Goal: Task Accomplishment & Management: Complete application form

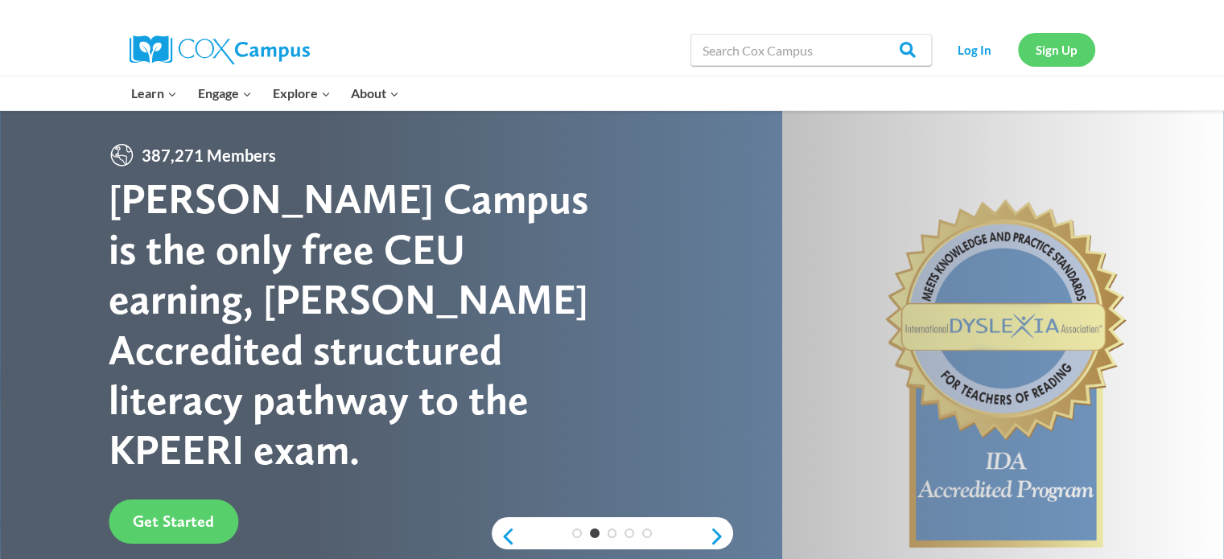
click at [1043, 43] on link "Sign Up" at bounding box center [1056, 49] width 77 height 33
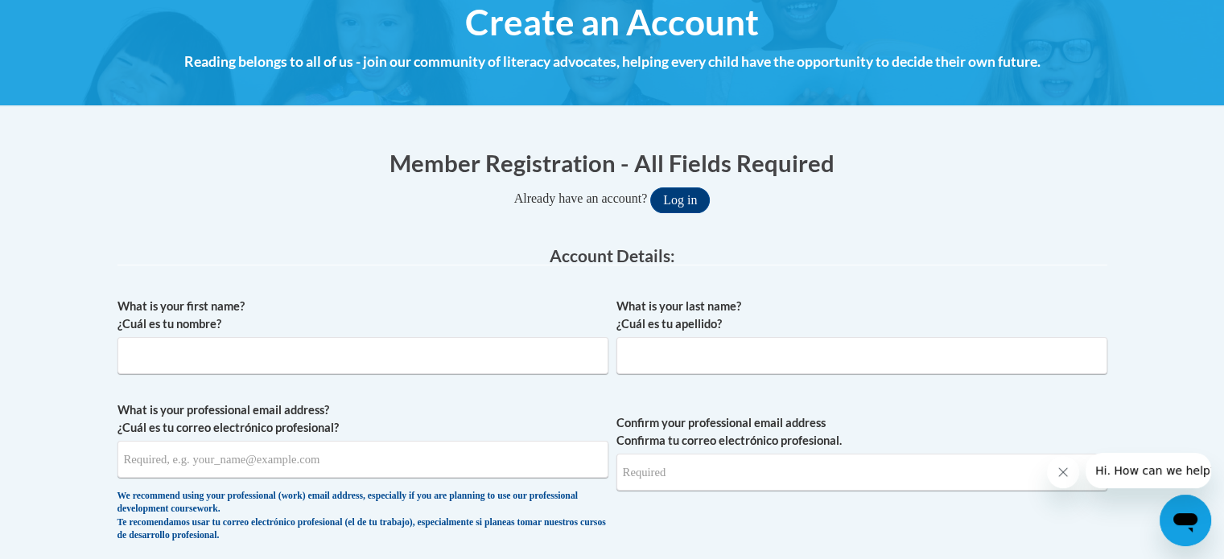
scroll to position [241, 0]
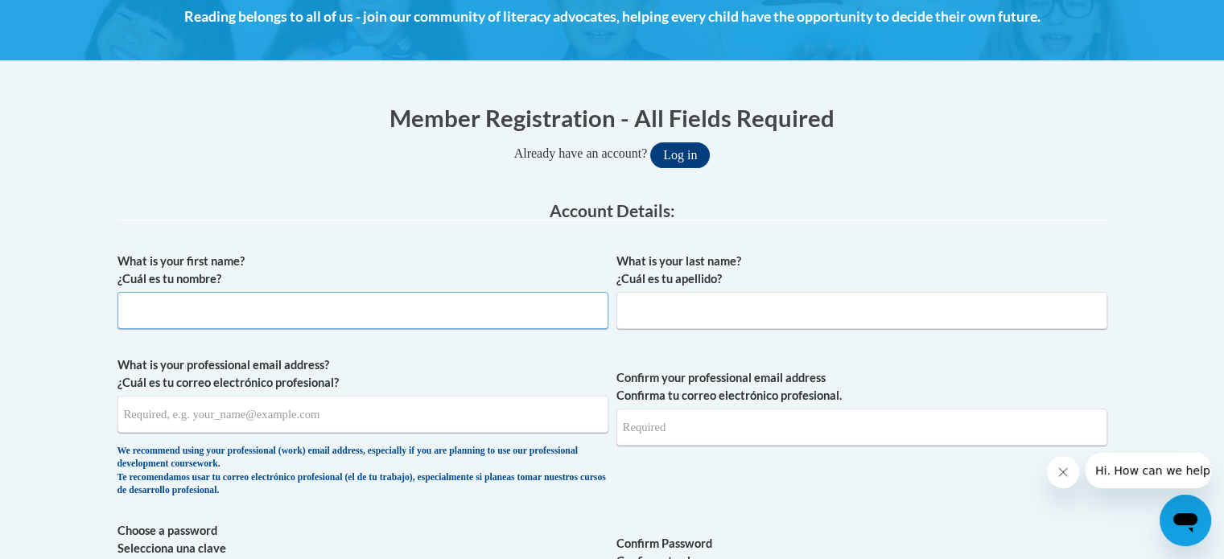
click at [463, 307] on input "What is your first name? ¿Cuál es tu nombre?" at bounding box center [362, 310] width 491 height 37
type input "Cearra"
click at [747, 312] on input "What is your last name? ¿Cuál es tu apellido?" at bounding box center [861, 310] width 491 height 37
type input "[PERSON_NAME]"
click at [286, 418] on input "What is your professional email address? ¿Cuál es tu correo electrónico profesi…" at bounding box center [362, 414] width 491 height 37
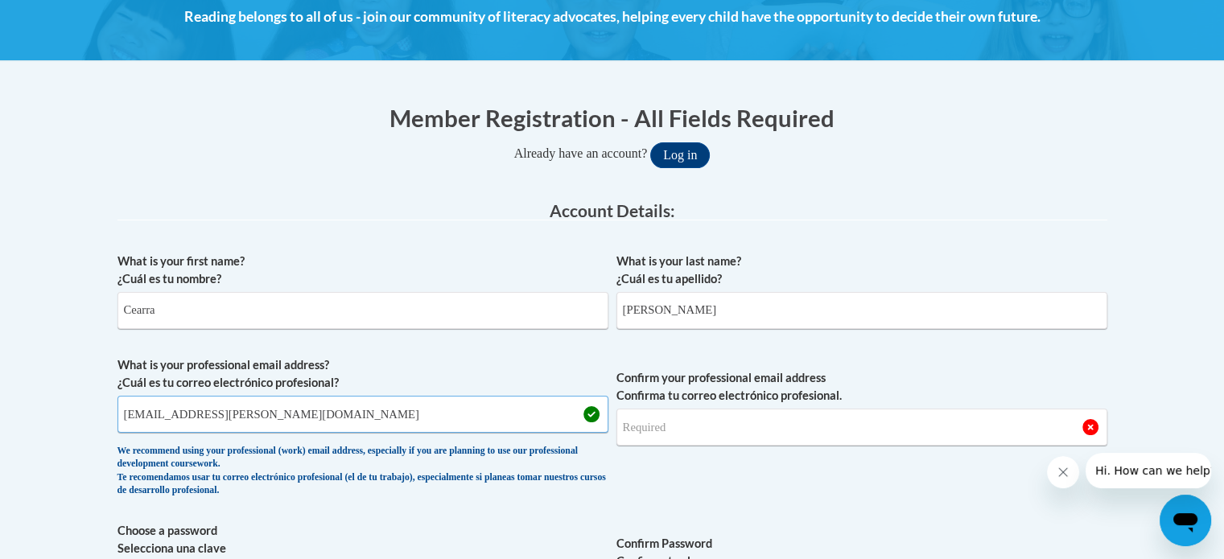
type input "[EMAIL_ADDRESS][PERSON_NAME][DOMAIN_NAME]"
click at [714, 426] on input "Confirm your professional email address Confirma tu correo electrónico profesio…" at bounding box center [861, 427] width 491 height 37
type input "[EMAIL_ADDRESS][PERSON_NAME][DOMAIN_NAME]"
click at [1002, 356] on span "Confirm your professional email address Confirma tu correo electrónico profesio…" at bounding box center [861, 430] width 491 height 149
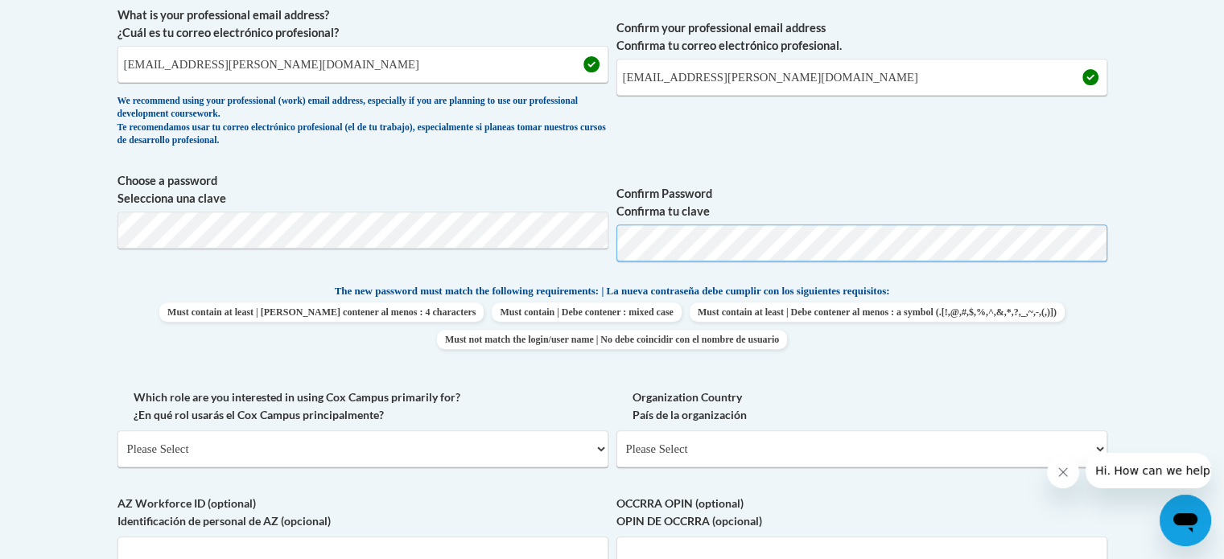
scroll to position [724, 0]
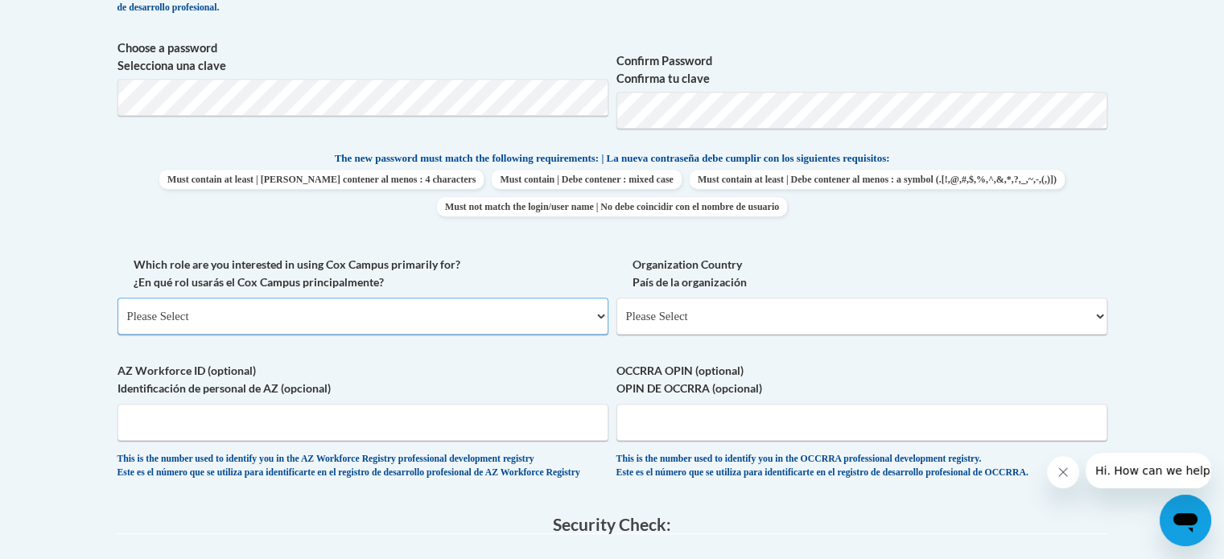
drag, startPoint x: 389, startPoint y: 321, endPoint x: 378, endPoint y: 325, distance: 11.2
click at [389, 321] on select "Please Select College/University | Colegio/Universidad Community/Nonprofit Part…" at bounding box center [362, 316] width 491 height 37
select select "fbf2d438-af2f-41f8-98f1-81c410e29de3"
click at [117, 298] on select "Please Select College/University | Colegio/Universidad Community/Nonprofit Part…" at bounding box center [362, 316] width 491 height 37
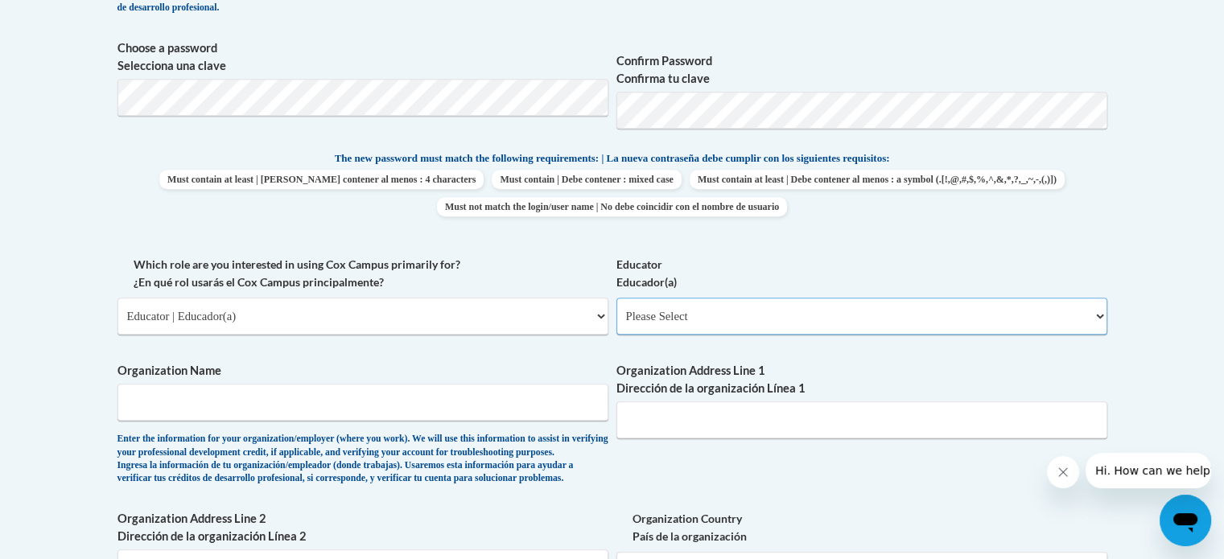
click at [757, 329] on select "Please Select Early Learning/Daycare Teacher/Family Home Care Provider | Maestr…" at bounding box center [861, 316] width 491 height 37
select select "8e40623d-54d0-45cd-9f92-5df65cd3f8cf"
click at [616, 298] on select "Please Select Early Learning/Daycare Teacher/Family Home Care Provider | Maestr…" at bounding box center [861, 316] width 491 height 37
click at [457, 419] on input "Organization Name" at bounding box center [362, 402] width 491 height 37
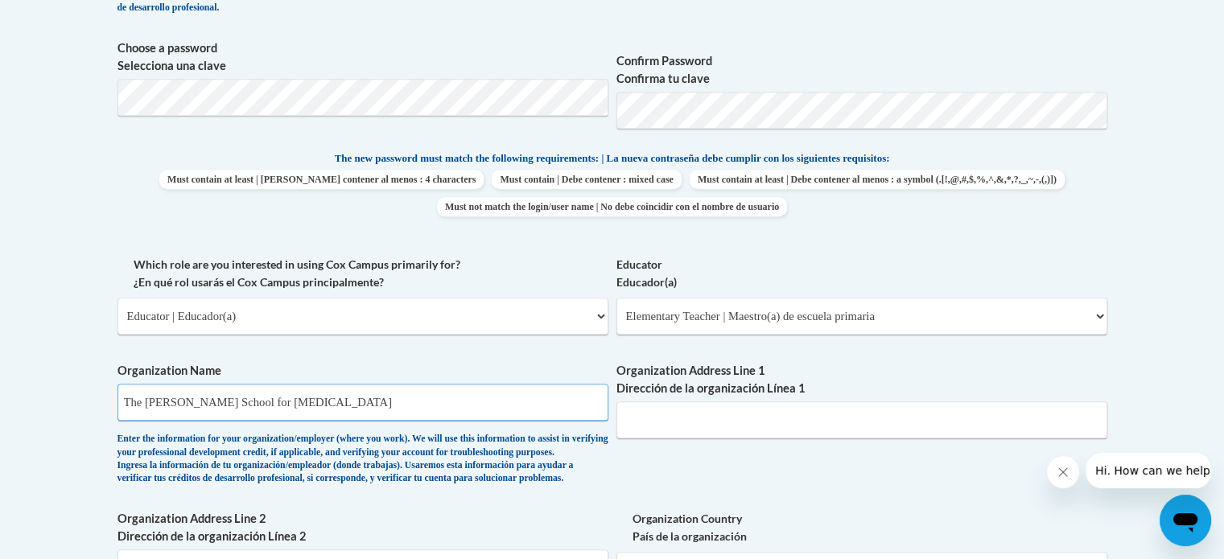
type input "The [PERSON_NAME] School for [MEDICAL_DATA]"
click at [656, 430] on input "Organization Address Line 1 Dirección de la organización Línea 1" at bounding box center [861, 419] width 491 height 37
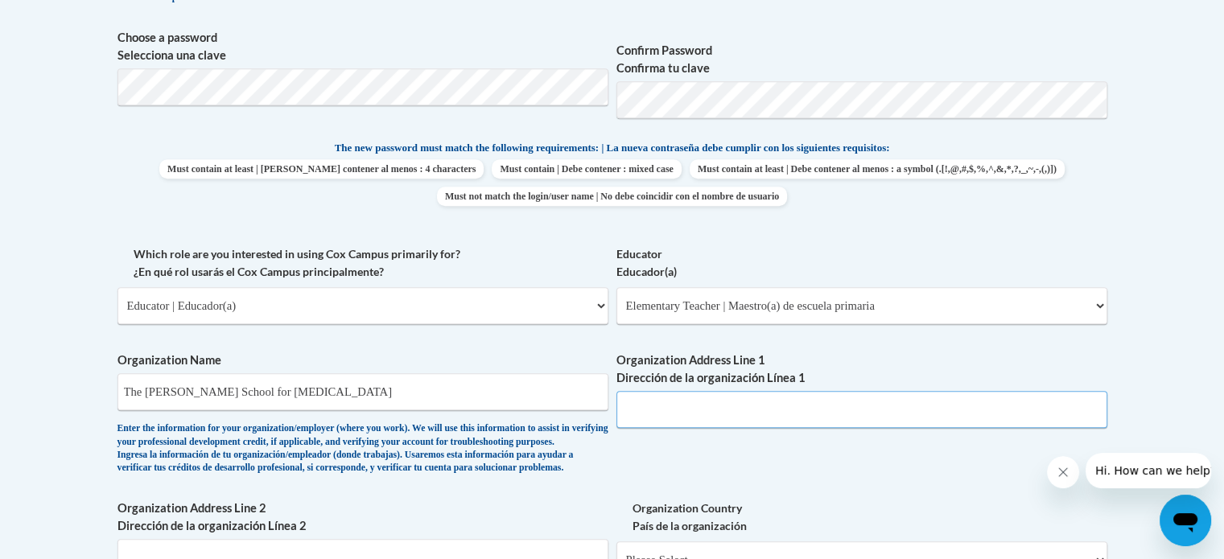
scroll to position [965, 0]
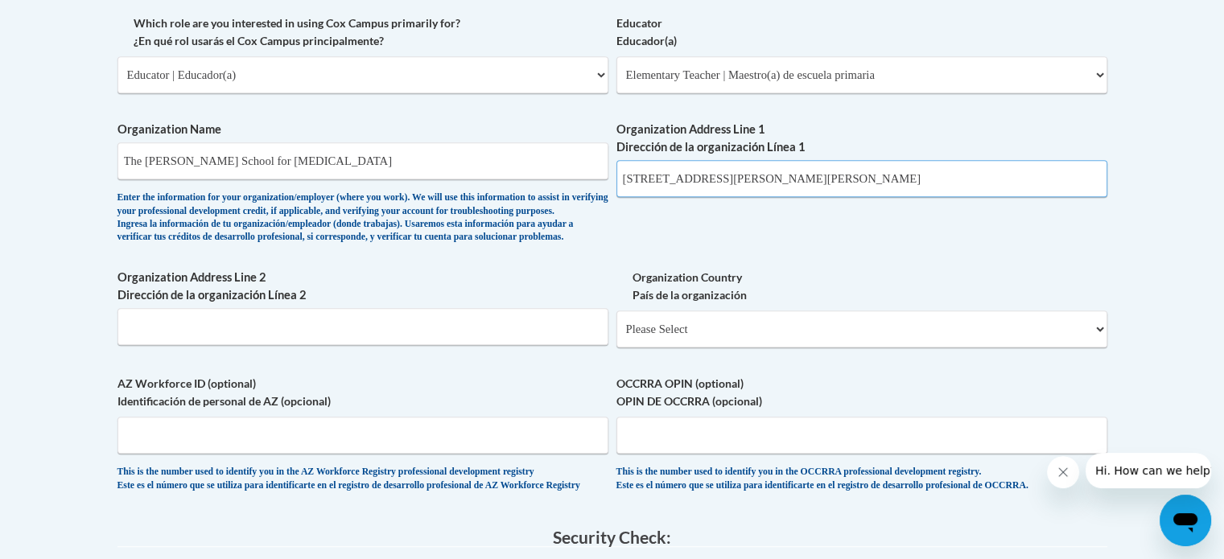
type input "[STREET_ADDRESS][PERSON_NAME][PERSON_NAME]"
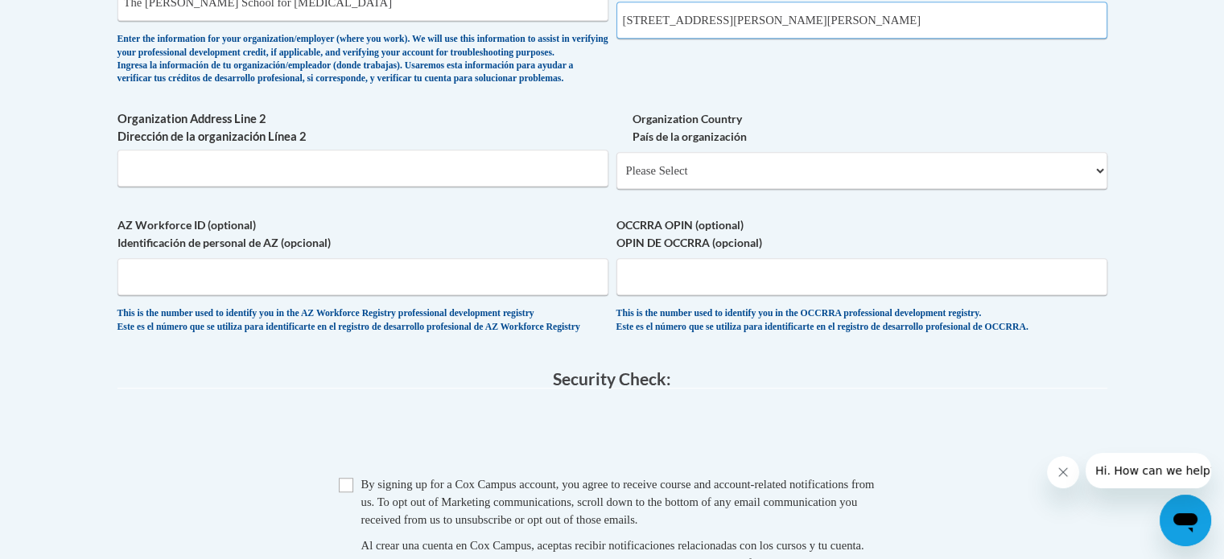
scroll to position [1126, 0]
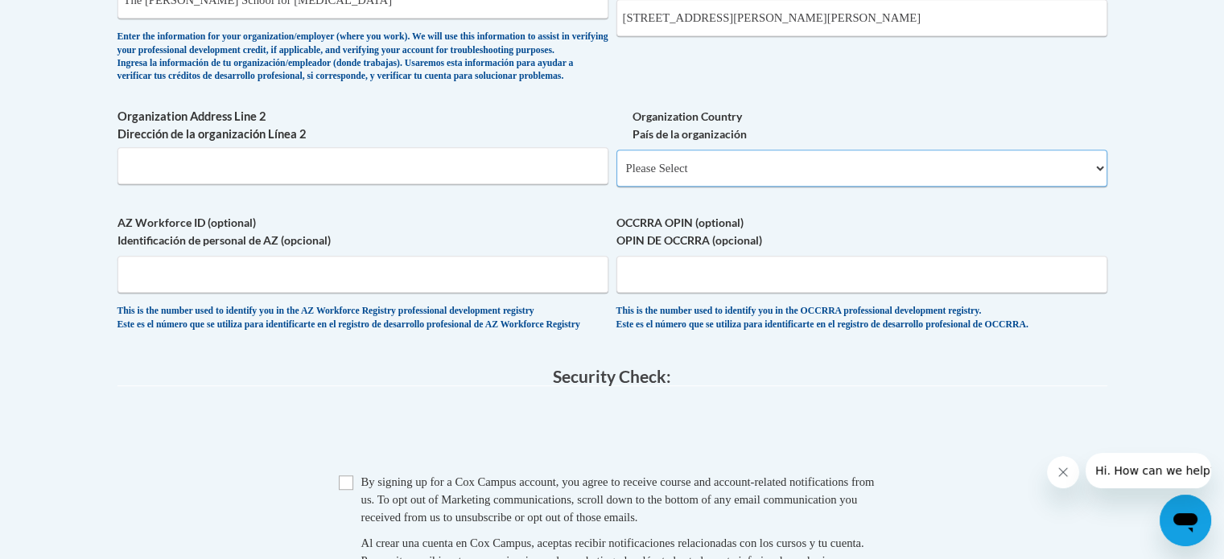
click at [762, 187] on select "Please Select [GEOGRAPHIC_DATA] | [GEOGRAPHIC_DATA] Outside of [GEOGRAPHIC_DATA…" at bounding box center [861, 168] width 491 height 37
select select "ad49bcad-a171-4b2e-b99c-48b446064914"
click at [616, 175] on select "Please Select [GEOGRAPHIC_DATA] | [GEOGRAPHIC_DATA] Outside of [GEOGRAPHIC_DATA…" at bounding box center [861, 168] width 491 height 37
select select
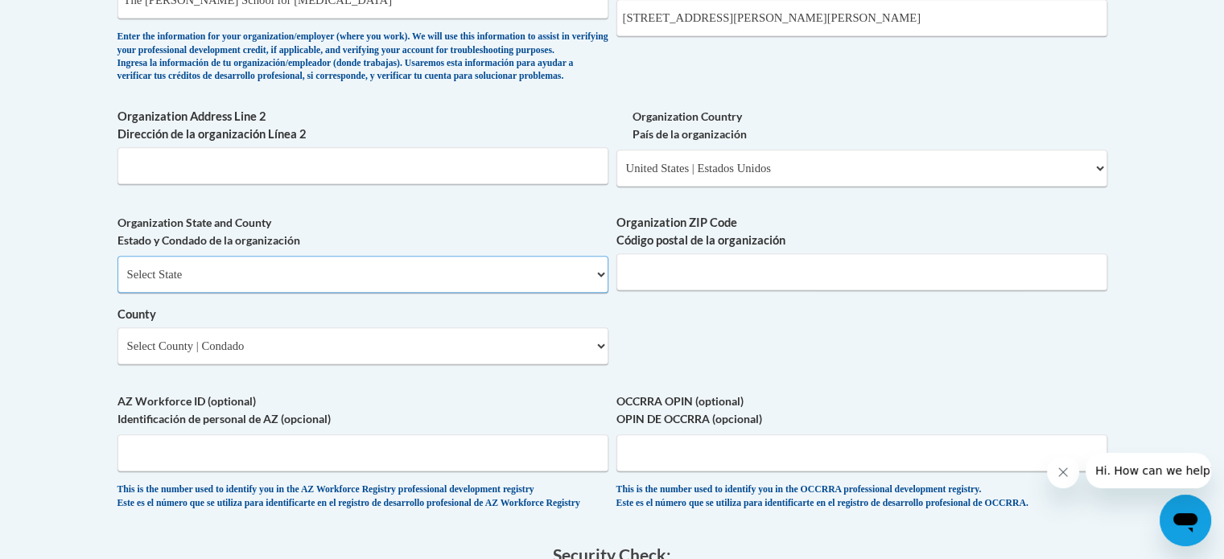
click at [493, 293] on select "Select State [US_STATE] [US_STATE] [US_STATE] [US_STATE] [US_STATE] [US_STATE] …" at bounding box center [362, 274] width 491 height 37
click at [117, 282] on select "Select State [US_STATE] [US_STATE] [US_STATE] [US_STATE] [US_STATE] [US_STATE] …" at bounding box center [362, 274] width 491 height 37
click at [356, 293] on select "Select State [US_STATE] [US_STATE] [US_STATE] [US_STATE] [US_STATE] [US_STATE] …" at bounding box center [362, 274] width 491 height 37
select select "[US_STATE]"
click at [117, 282] on select "Select State [US_STATE] [US_STATE] [US_STATE] [US_STATE] [US_STATE] [US_STATE] …" at bounding box center [362, 274] width 491 height 37
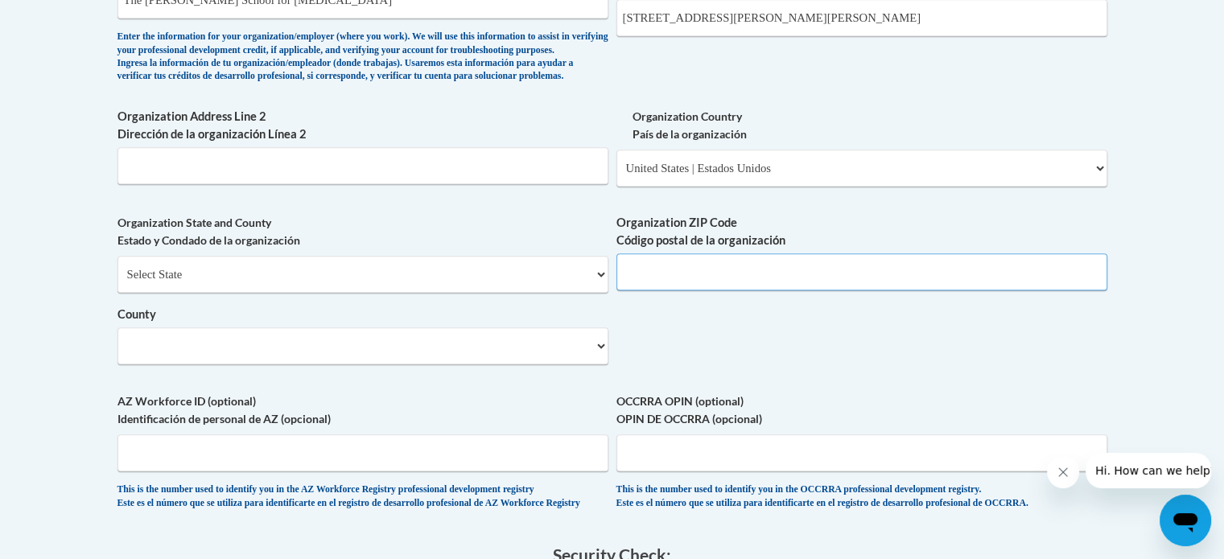
click at [748, 290] on input "Organization ZIP Code Código postal de la organización" at bounding box center [861, 271] width 491 height 37
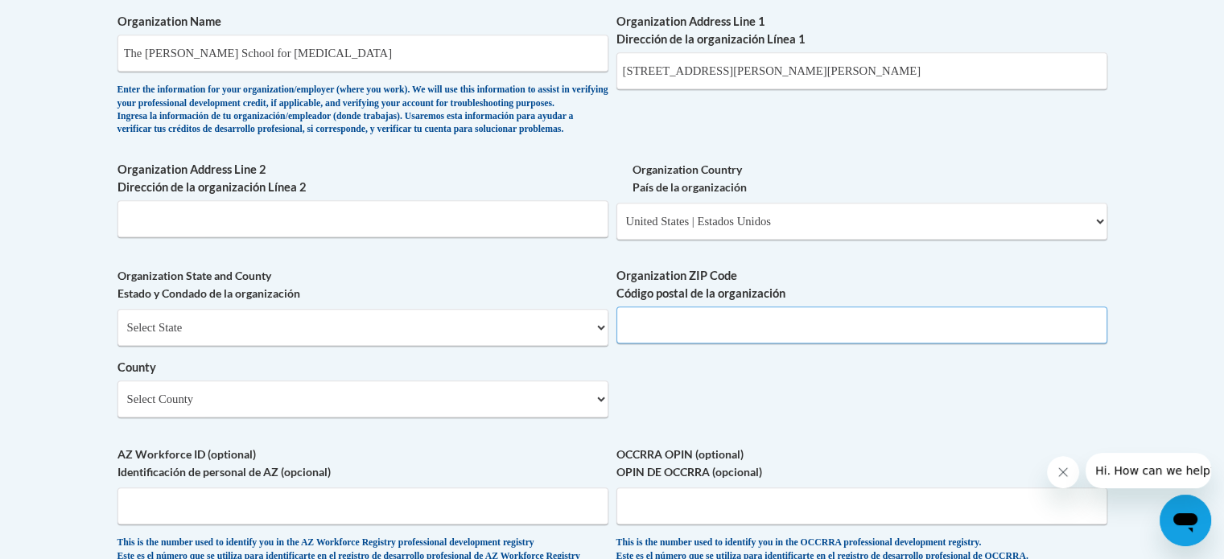
scroll to position [1046, 0]
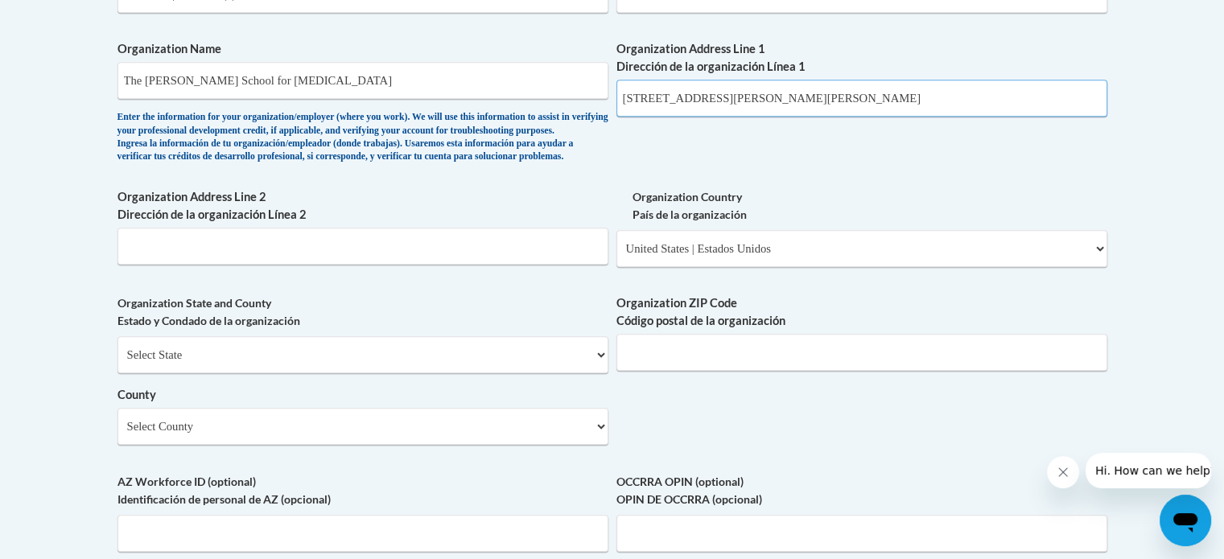
click at [874, 84] on input "[STREET_ADDRESS][PERSON_NAME][PERSON_NAME]" at bounding box center [861, 98] width 491 height 37
type input "[STREET_ADDRESS][PERSON_NAME]"
click at [866, 371] on input "Organization ZIP Code Código postal de la organización" at bounding box center [861, 352] width 491 height 37
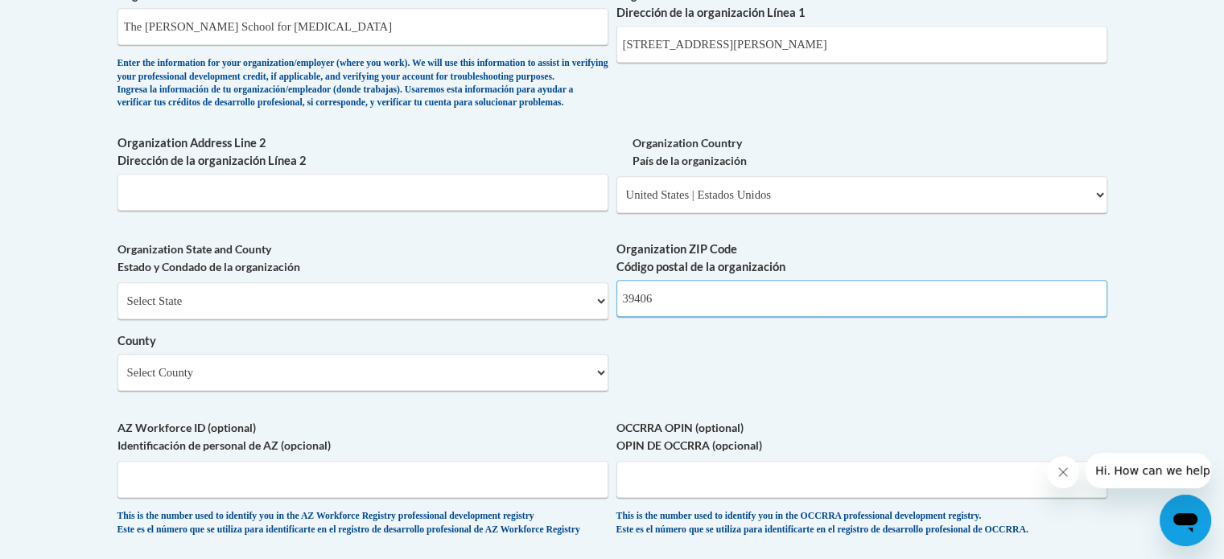
scroll to position [1126, 0]
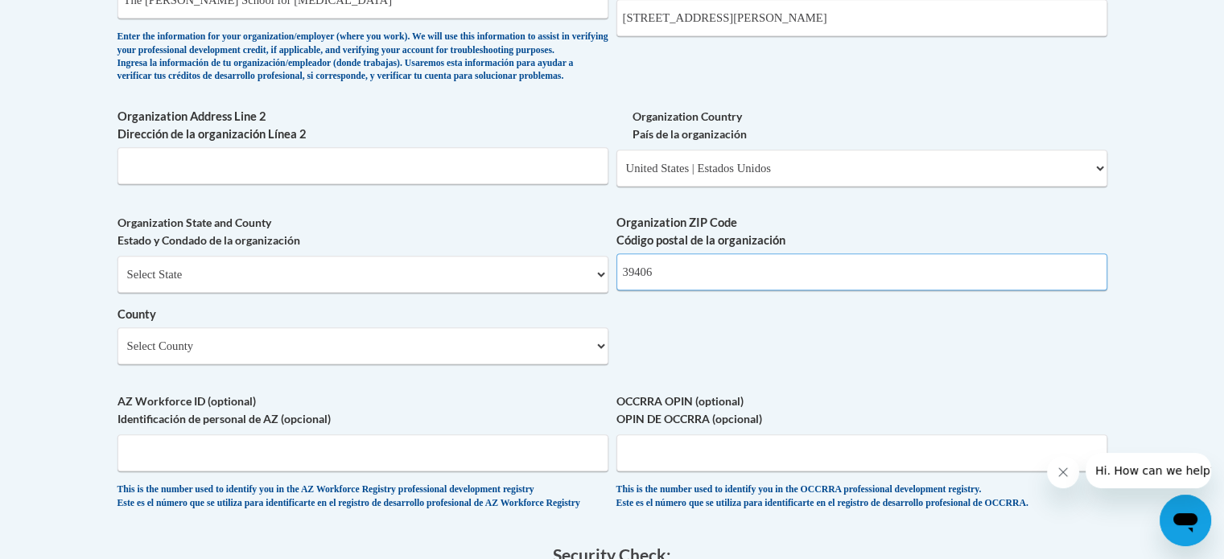
type input "39406"
click at [428, 364] on select "Select County Adams [PERSON_NAME] Amite [PERSON_NAME] [PERSON_NAME] Chickasaw C…" at bounding box center [362, 345] width 491 height 37
click at [117, 354] on select "Select County Adams [PERSON_NAME] Amite [PERSON_NAME] [PERSON_NAME] Chickasaw C…" at bounding box center [362, 345] width 491 height 37
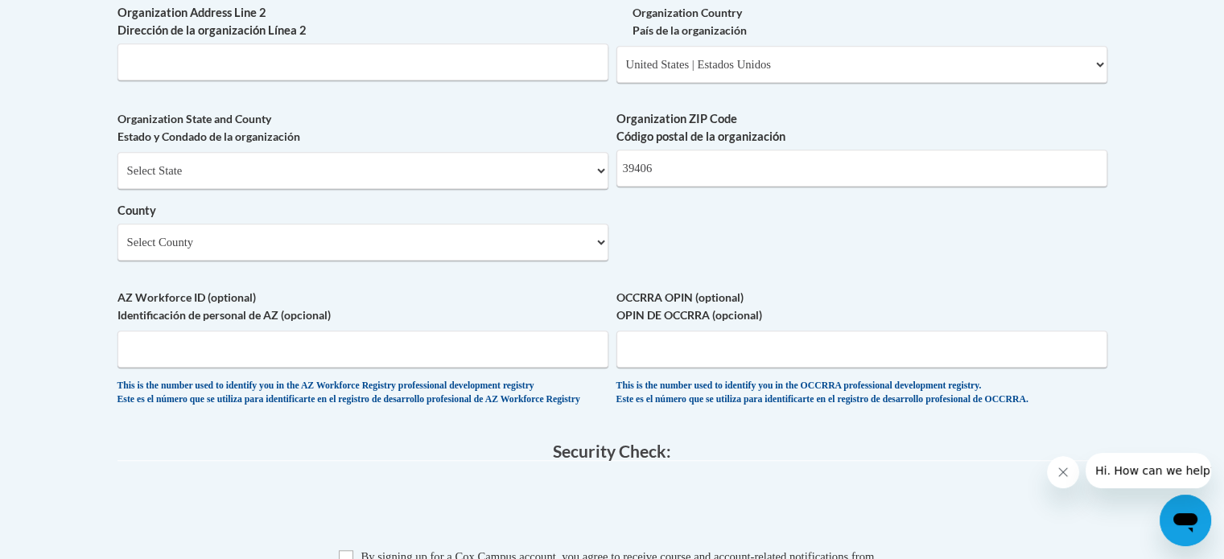
scroll to position [1368, 0]
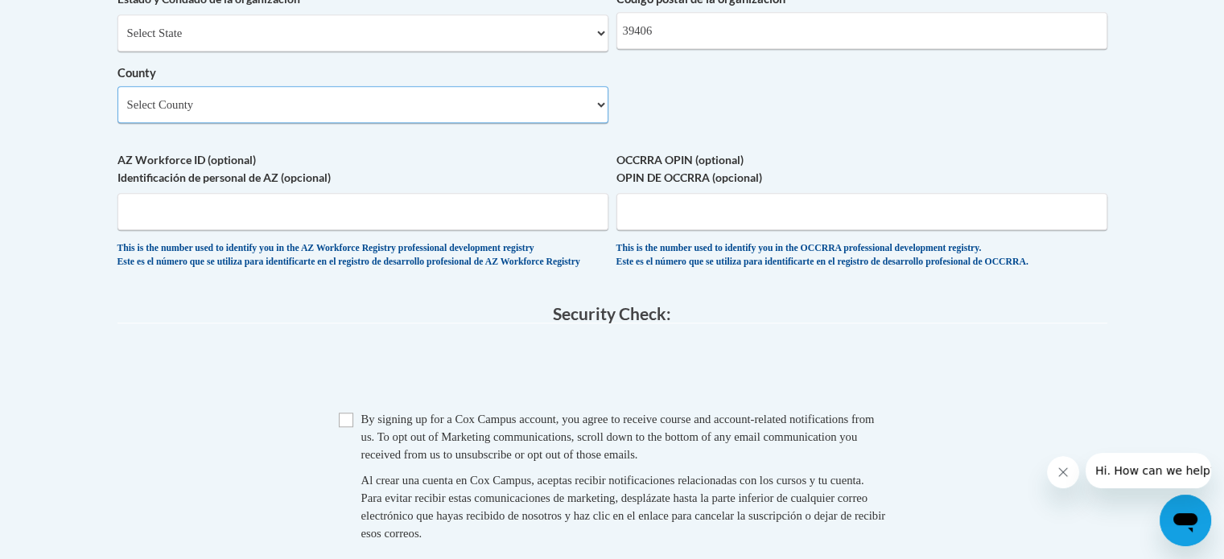
click at [447, 123] on select "Select County Adams [PERSON_NAME] Amite [PERSON_NAME] [PERSON_NAME] Chickasaw C…" at bounding box center [362, 104] width 491 height 37
select select "null"
click at [117, 113] on select "Select County Adams [PERSON_NAME] Amite [PERSON_NAME] [PERSON_NAME] Chickasaw C…" at bounding box center [362, 104] width 491 height 37
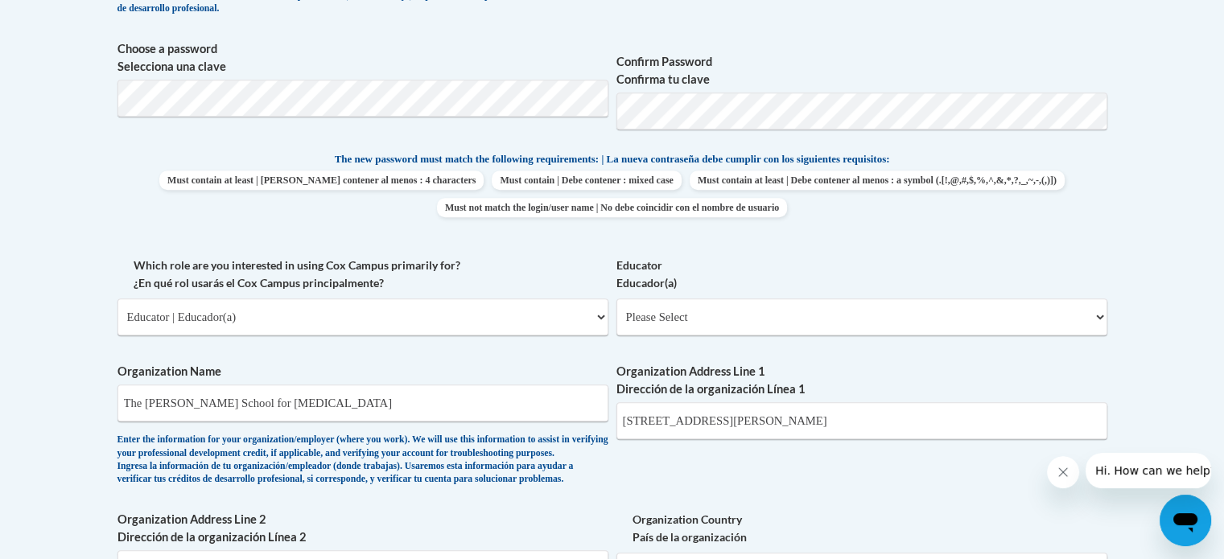
scroll to position [724, 0]
click at [704, 311] on select "Please Select Early Learning/Daycare Teacher/Family Home Care Provider | Maestr…" at bounding box center [861, 316] width 491 height 37
select select "67563ca1-16dc-4830-a7b3-94a34bed3689"
click at [616, 298] on select "Please Select Early Learning/Daycare Teacher/Family Home Care Provider | Maestr…" at bounding box center [861, 316] width 491 height 37
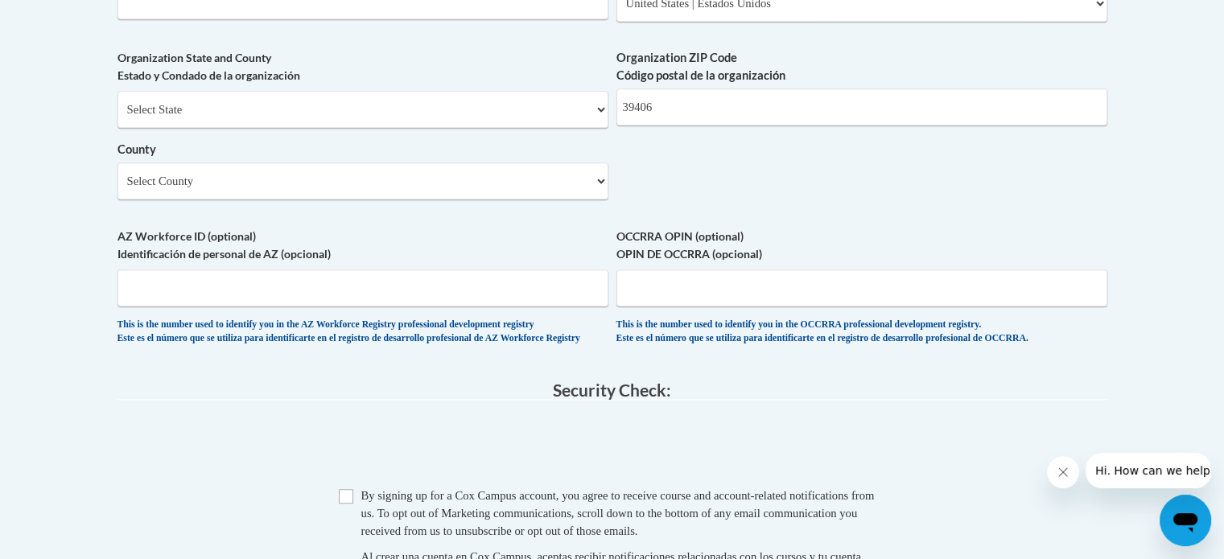
scroll to position [1207, 0]
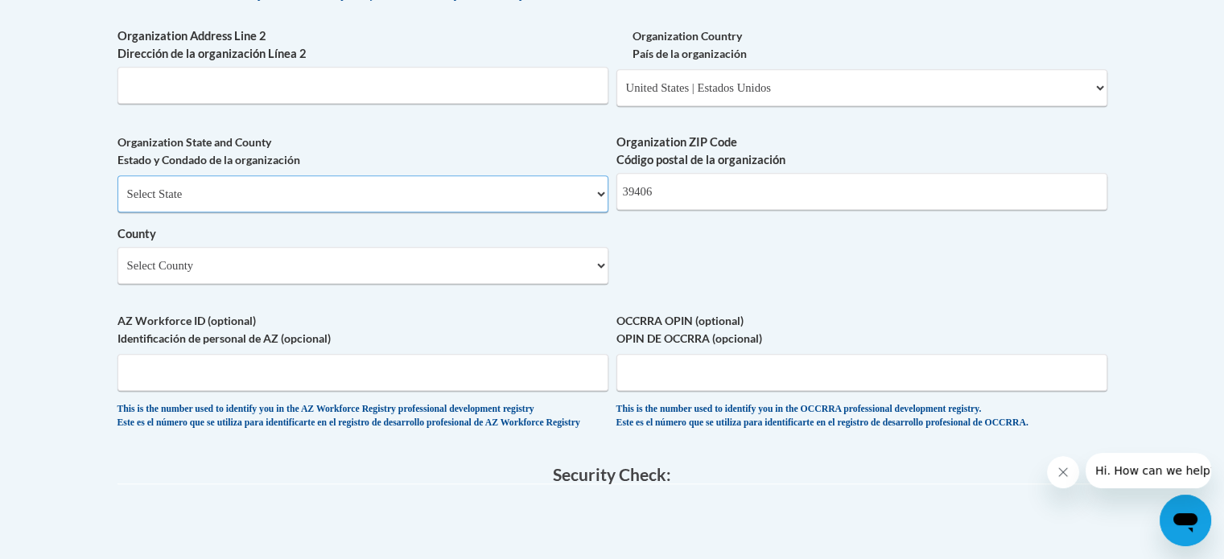
click at [474, 212] on select "Select State [US_STATE] [US_STATE] [US_STATE] [US_STATE] [US_STATE] [US_STATE] …" at bounding box center [362, 193] width 491 height 37
select select "[US_STATE]"
click at [117, 202] on select "Select State [US_STATE] [US_STATE] [US_STATE] [US_STATE] [US_STATE] [US_STATE] …" at bounding box center [362, 193] width 491 height 37
click at [405, 284] on select "County" at bounding box center [362, 265] width 491 height 37
click at [408, 284] on select "Select County Adams [PERSON_NAME] Amite [PERSON_NAME] [PERSON_NAME] Chickasaw C…" at bounding box center [362, 265] width 491 height 37
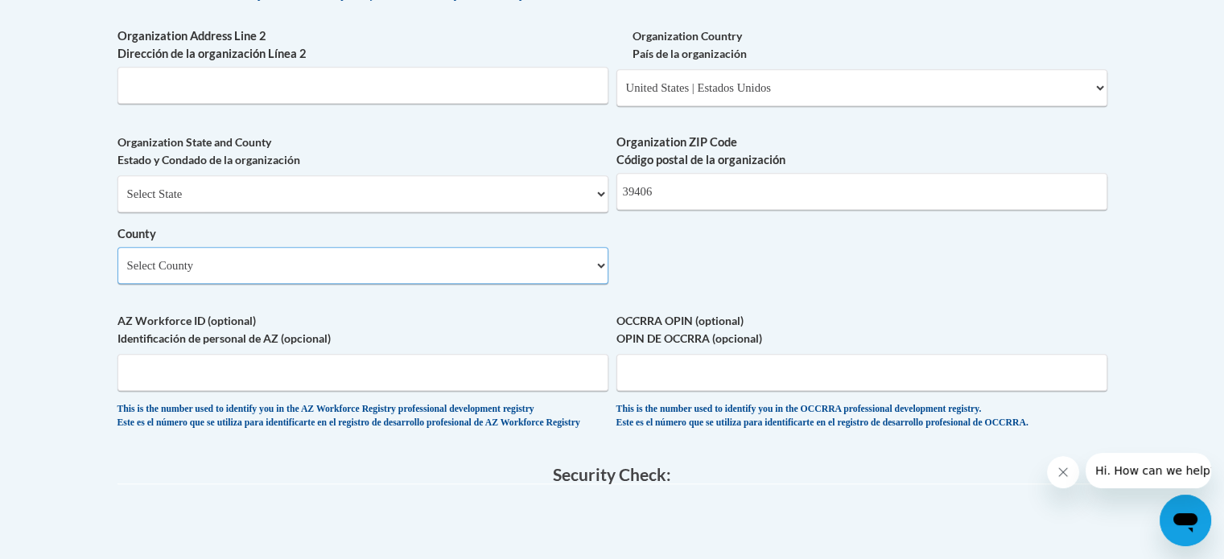
click at [419, 284] on select "Select County Adams [PERSON_NAME] Amite [PERSON_NAME] [PERSON_NAME] Chickasaw C…" at bounding box center [362, 265] width 491 height 37
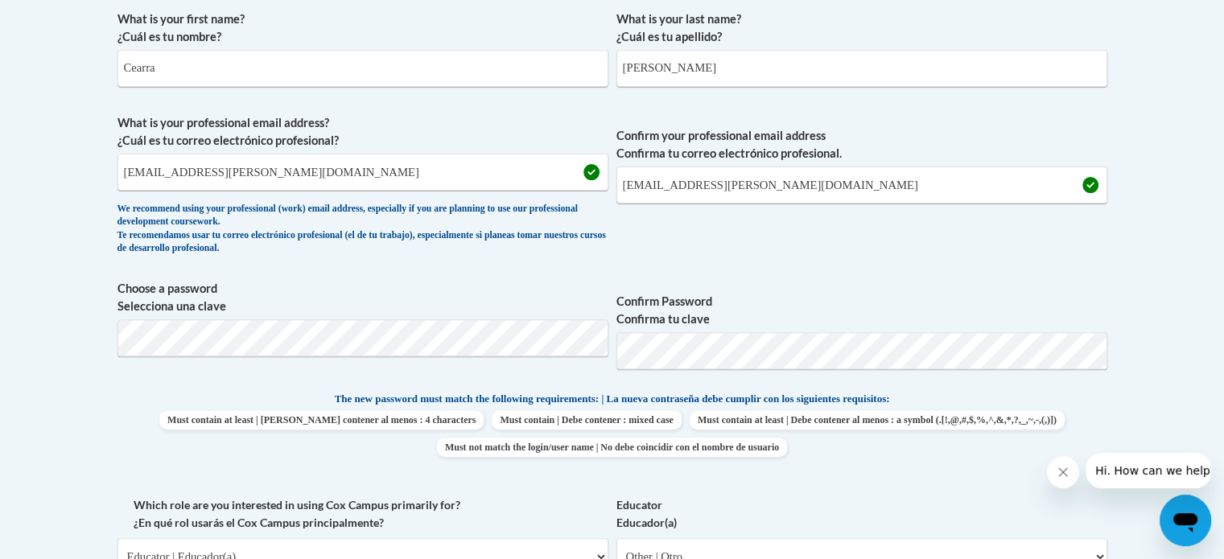
scroll to position [483, 0]
